Goal: Task Accomplishment & Management: Use online tool/utility

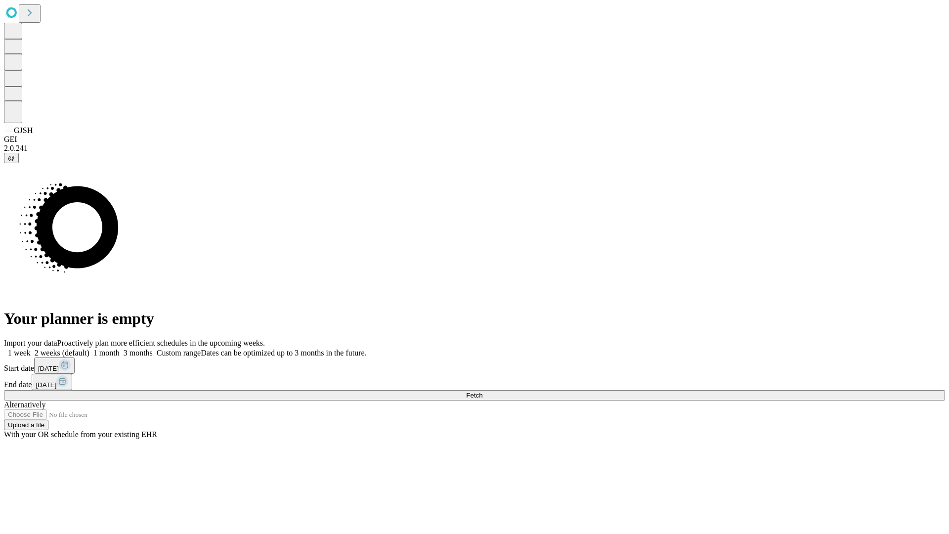
click at [482, 391] on span "Fetch" at bounding box center [474, 394] width 16 height 7
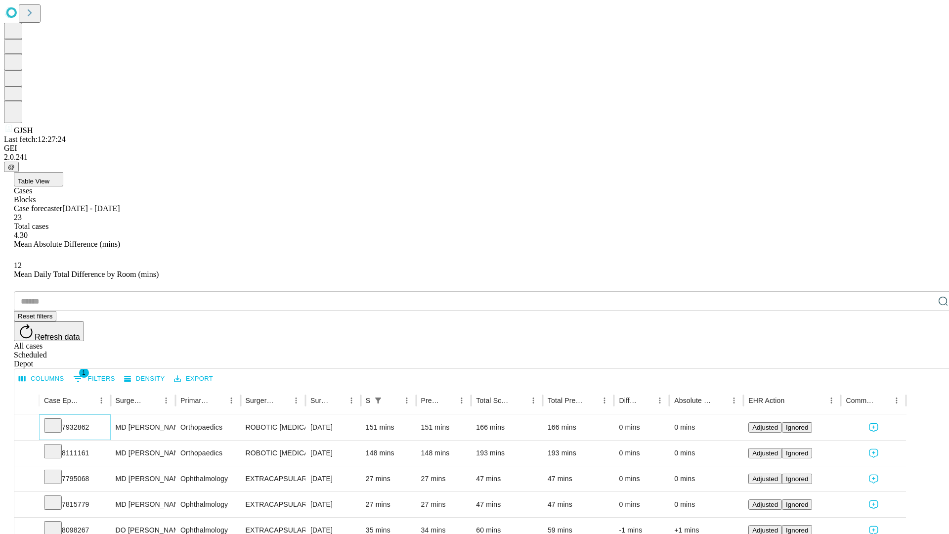
click at [58, 420] on icon at bounding box center [53, 425] width 10 height 10
